Goal: Book appointment/travel/reservation

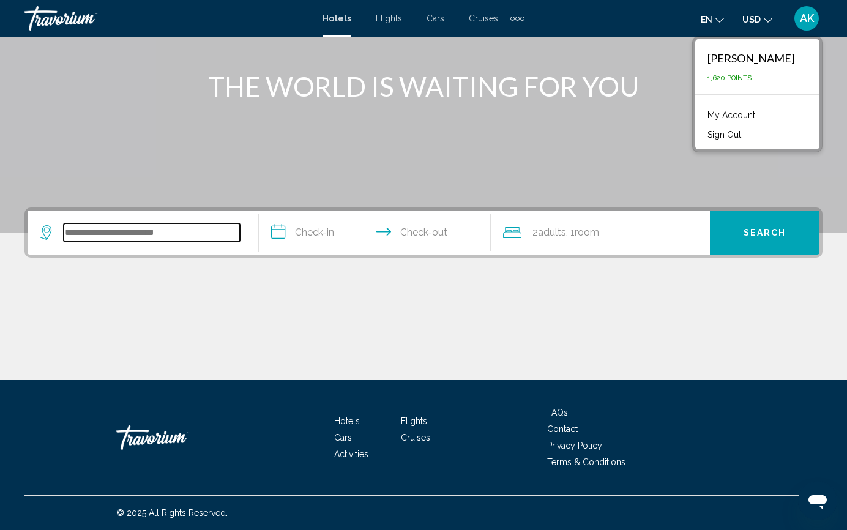
click at [113, 234] on input "Search widget" at bounding box center [152, 232] width 176 height 18
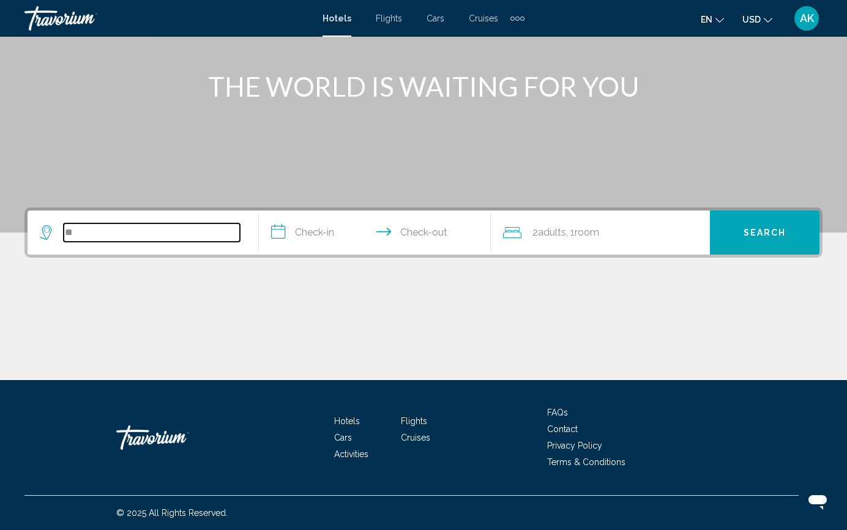
type input "*"
type input "****"
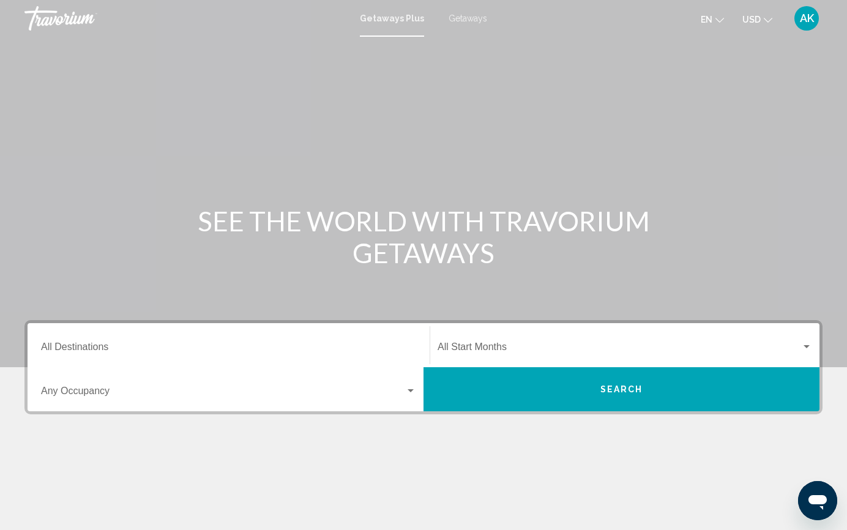
click at [467, 18] on span "Getaways" at bounding box center [467, 18] width 39 height 10
click at [481, 344] on span "Search widget" at bounding box center [618, 349] width 363 height 11
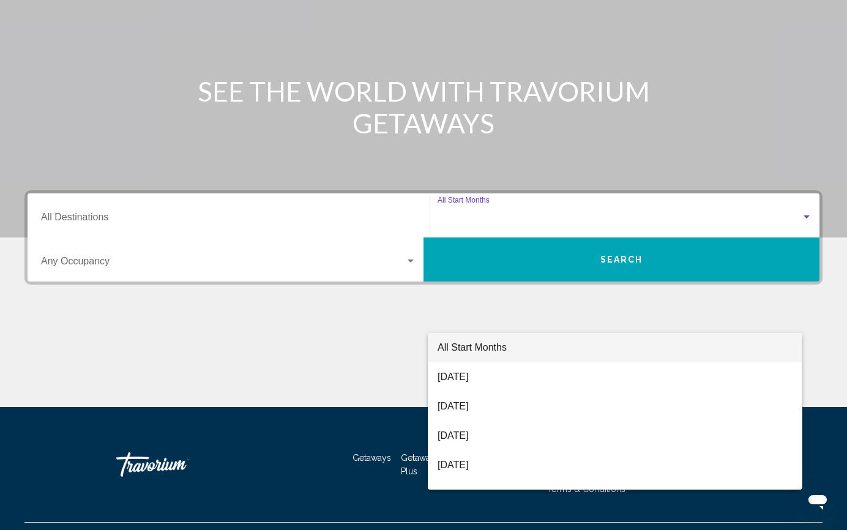
scroll to position [157, 0]
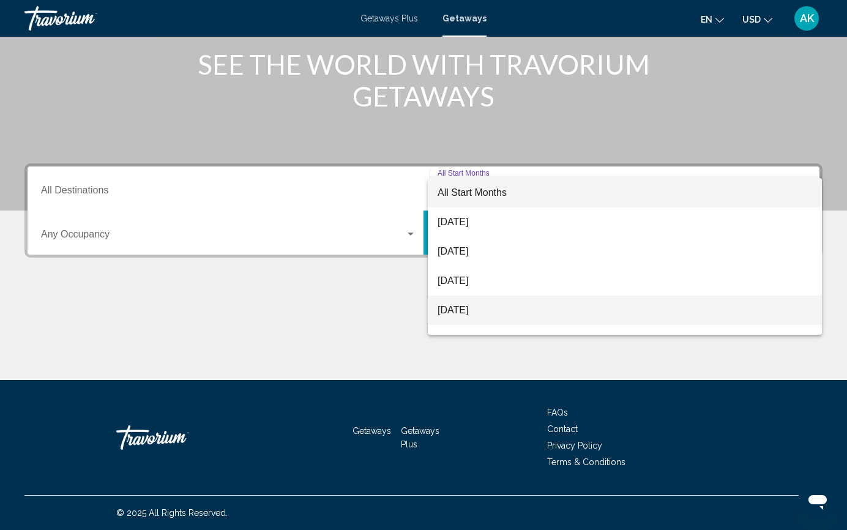
click at [477, 315] on span "November 2025" at bounding box center [624, 309] width 374 height 29
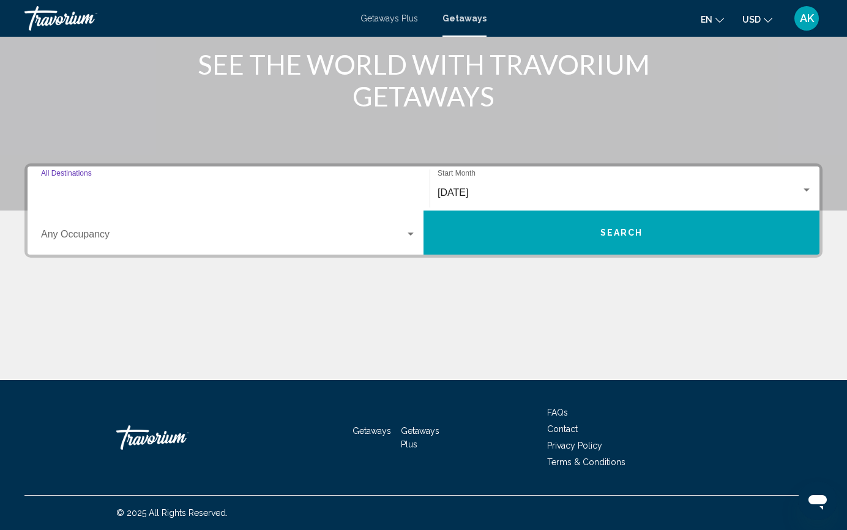
click at [94, 192] on input "Destination All Destinations" at bounding box center [228, 192] width 375 height 11
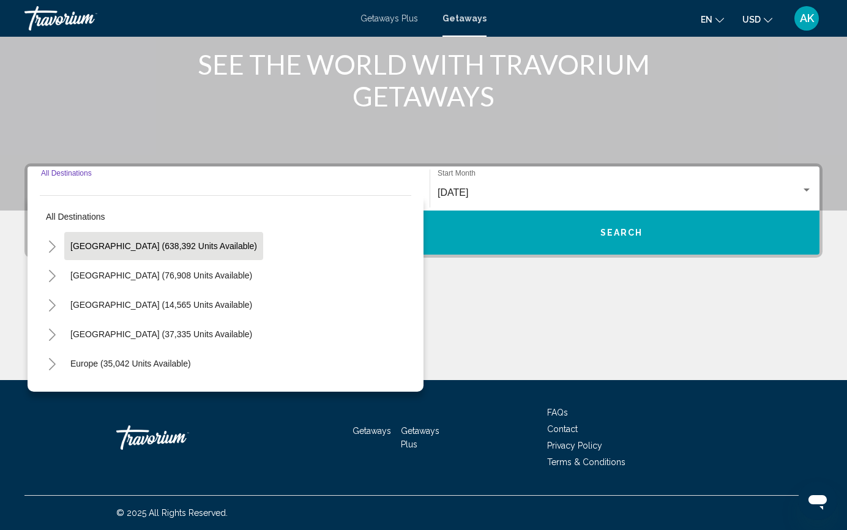
click at [104, 252] on button "United States (638,392 units available)" at bounding box center [163, 246] width 199 height 28
type input "**********"
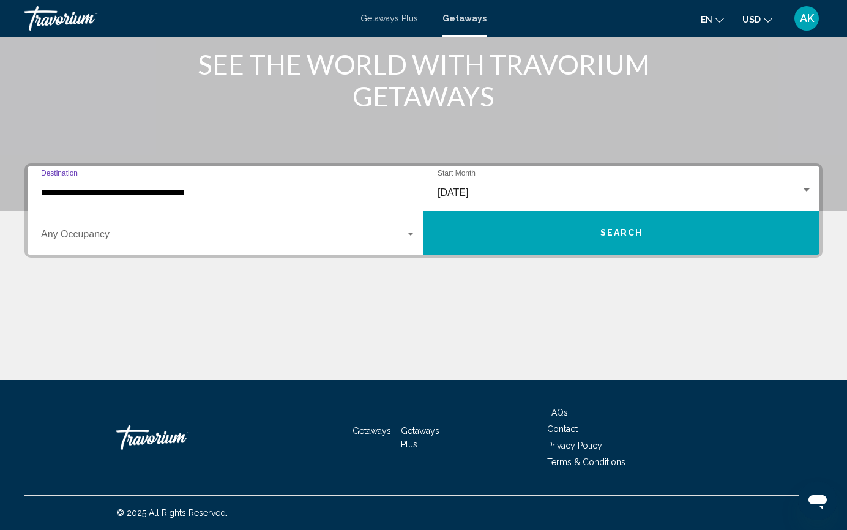
click at [180, 228] on div "Occupancy Any Occupancy" at bounding box center [228, 232] width 375 height 39
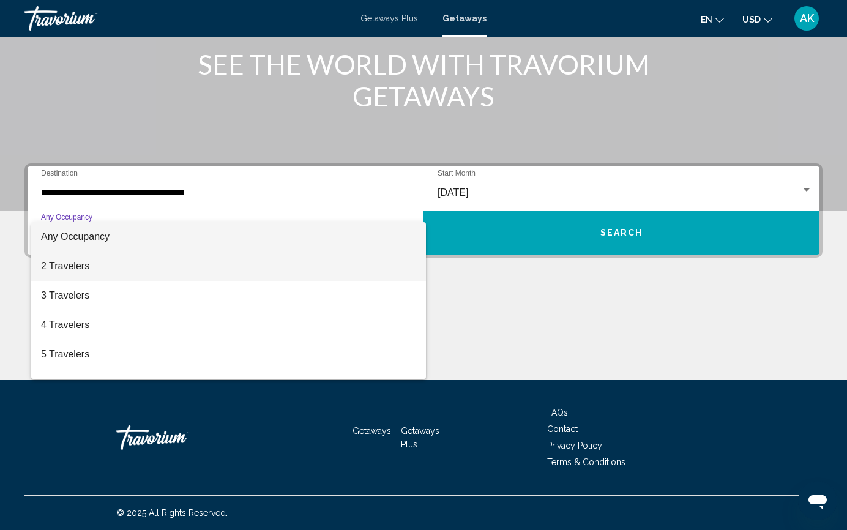
click at [154, 272] on span "2 Travelers" at bounding box center [228, 265] width 375 height 29
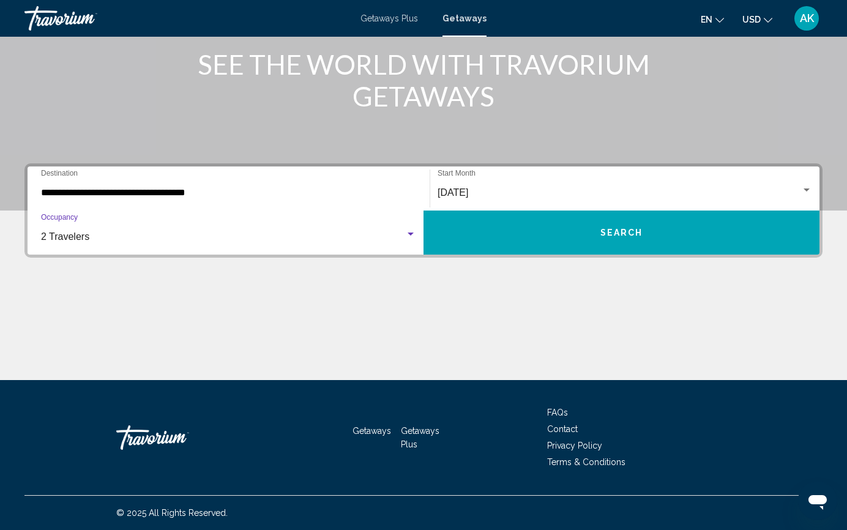
click at [487, 230] on button "Search" at bounding box center [621, 232] width 396 height 44
